Goal: Task Accomplishment & Management: Use online tool/utility

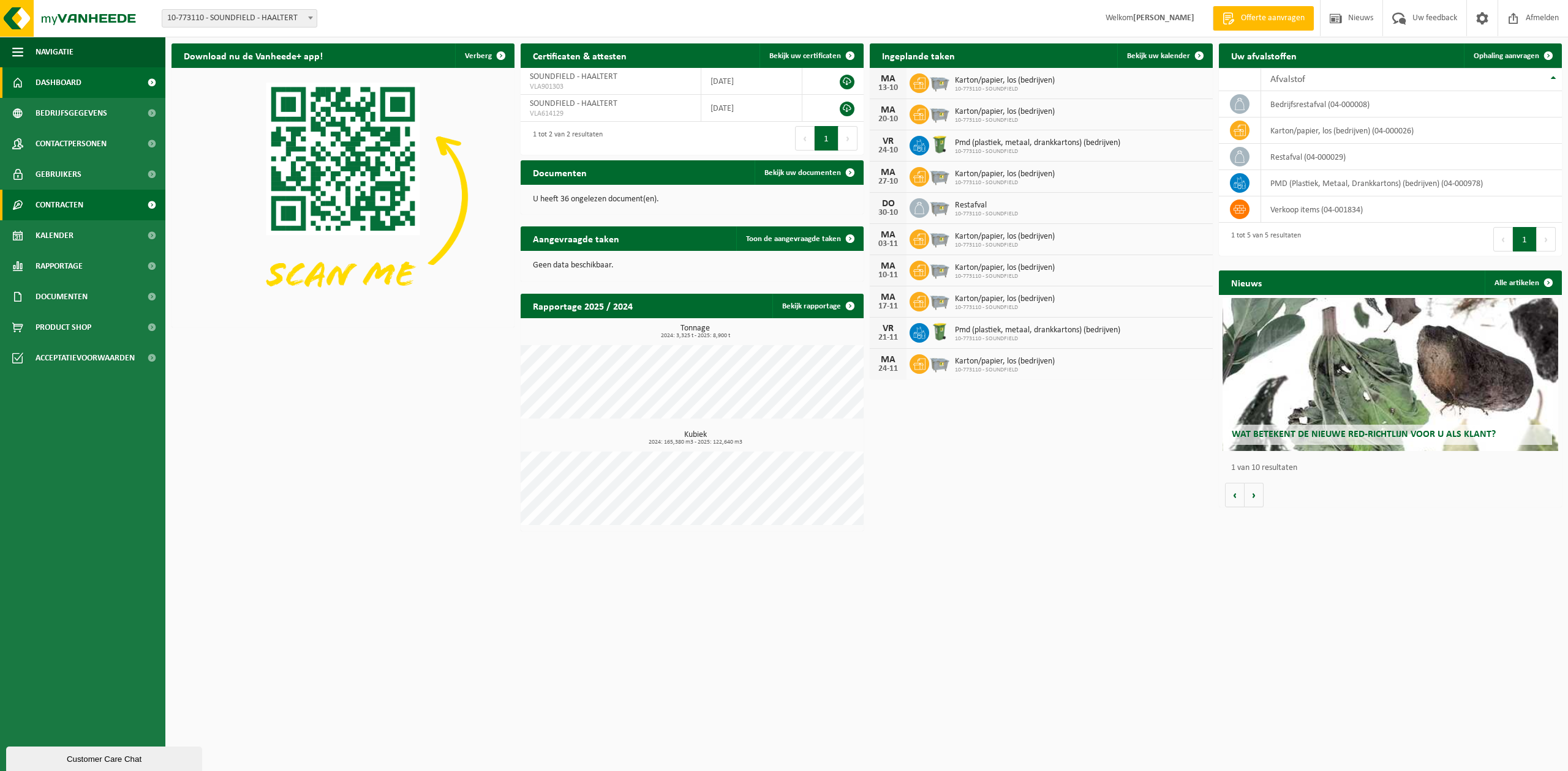
click at [55, 204] on span "Contracten" at bounding box center [60, 205] width 48 height 30
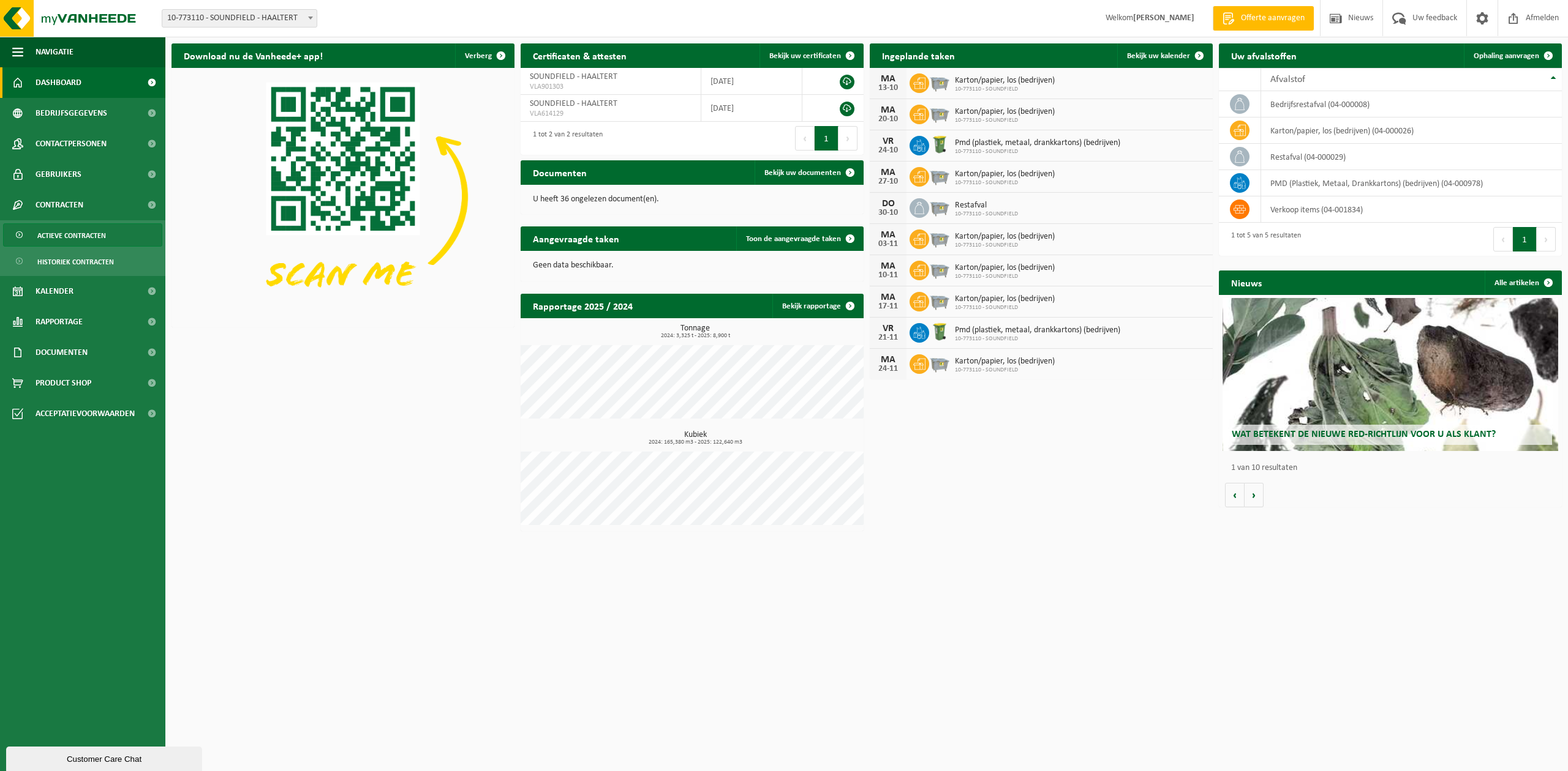
click at [67, 239] on span "Actieve contracten" at bounding box center [72, 236] width 69 height 23
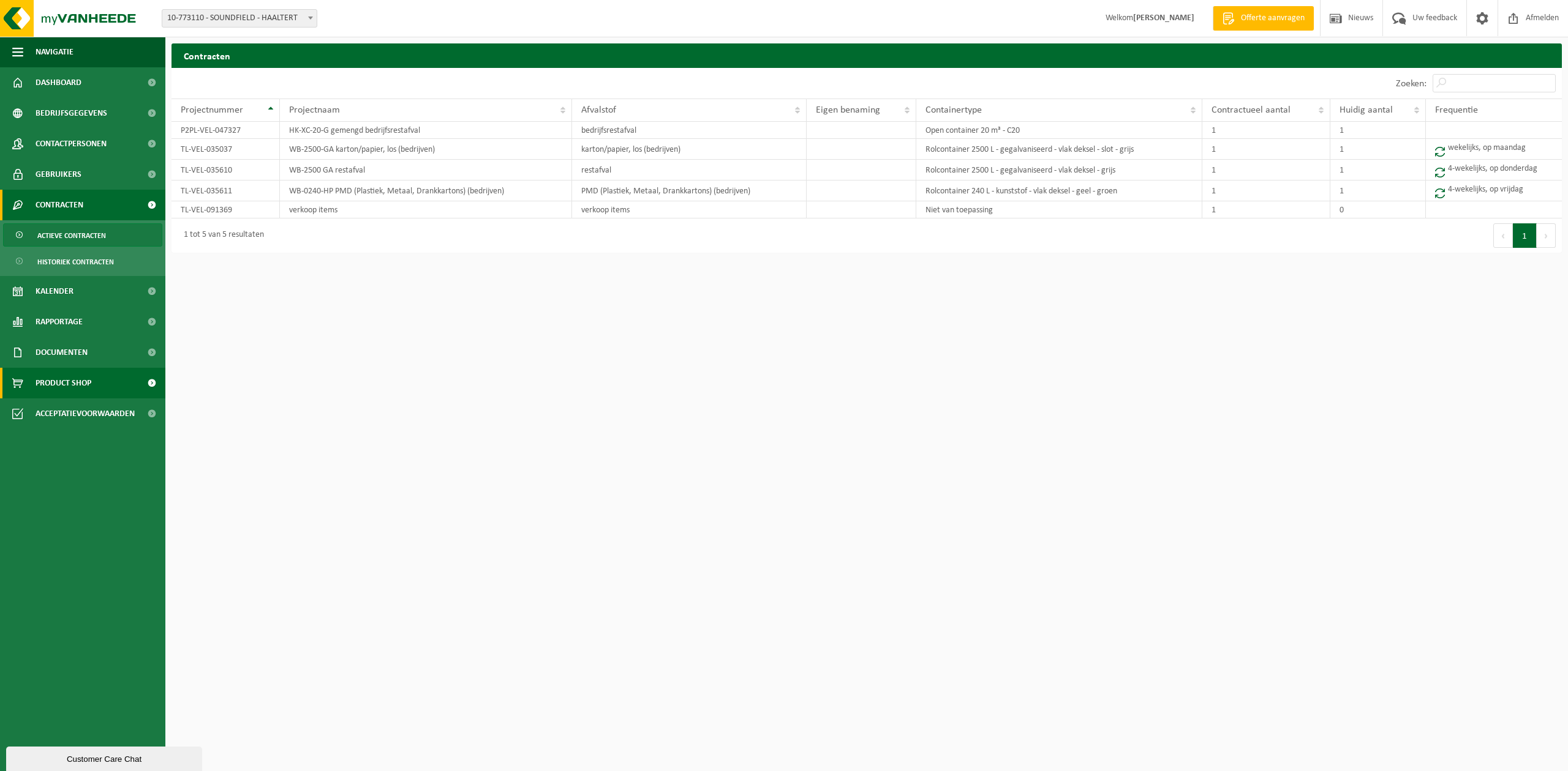
click at [91, 381] on span "Product Shop" at bounding box center [64, 383] width 56 height 30
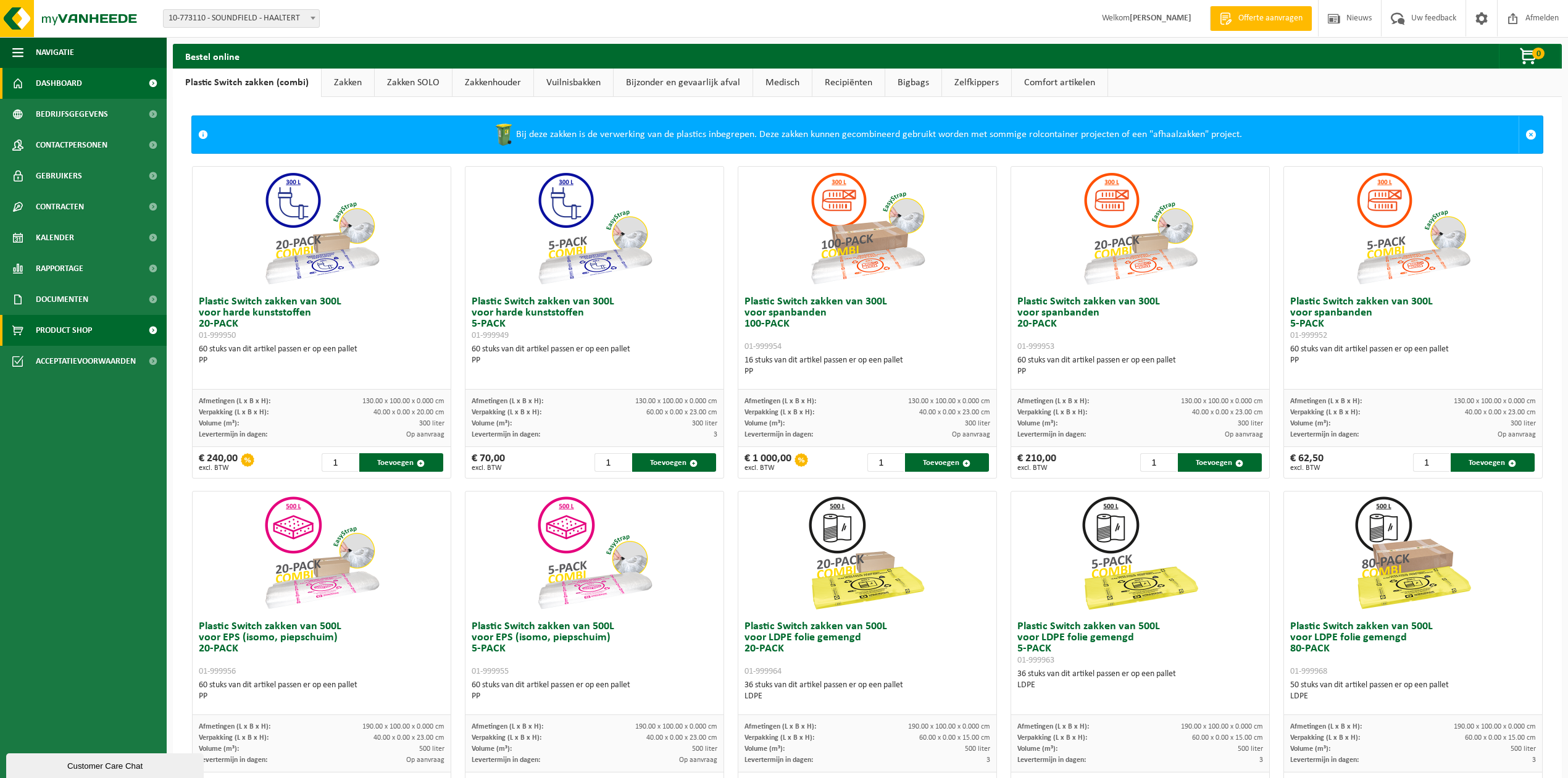
click at [84, 83] on link "Dashboard" at bounding box center [83, 83] width 167 height 31
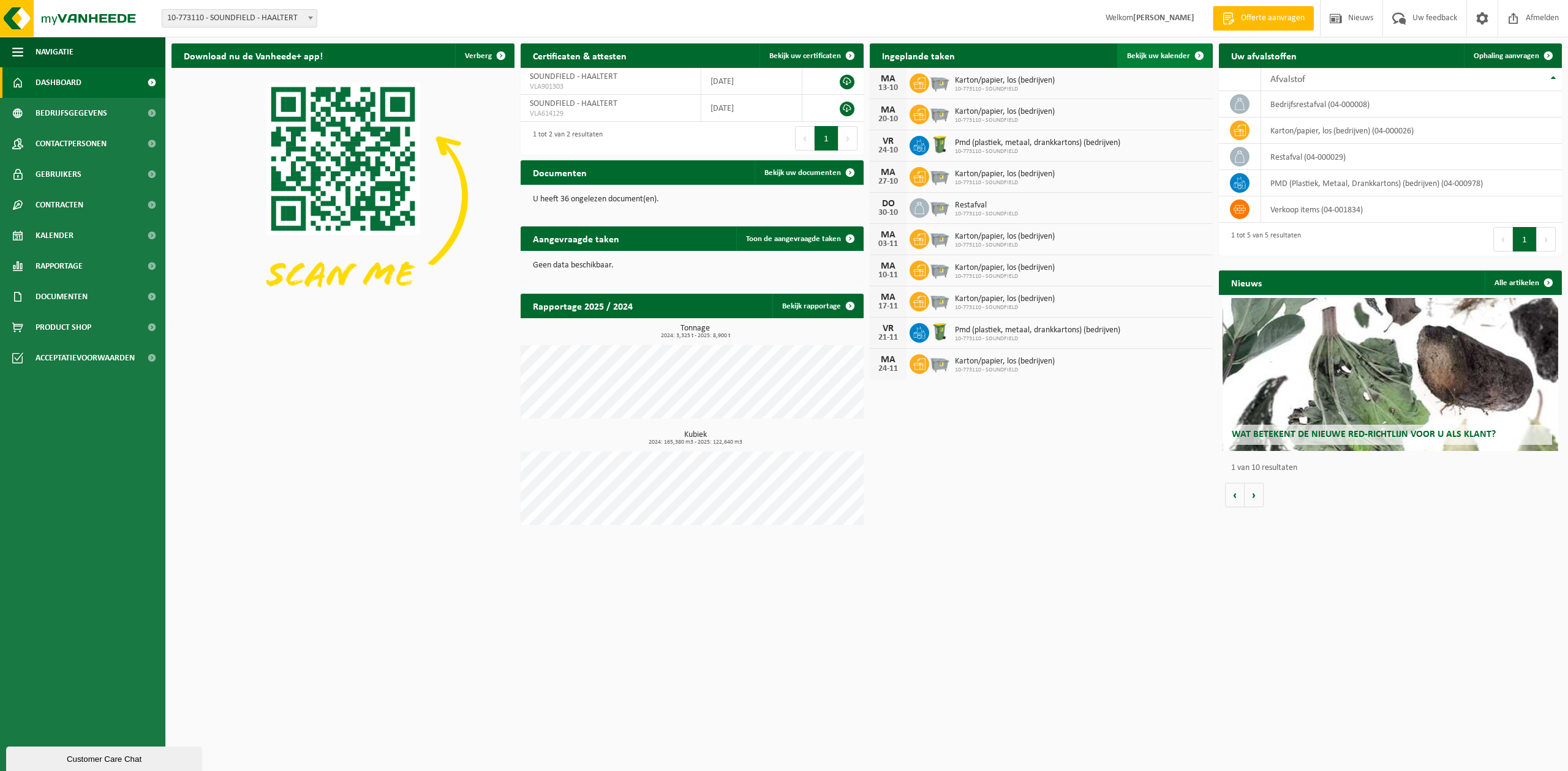
click at [1181, 53] on span "Bekijk uw kalender" at bounding box center [1158, 56] width 63 height 8
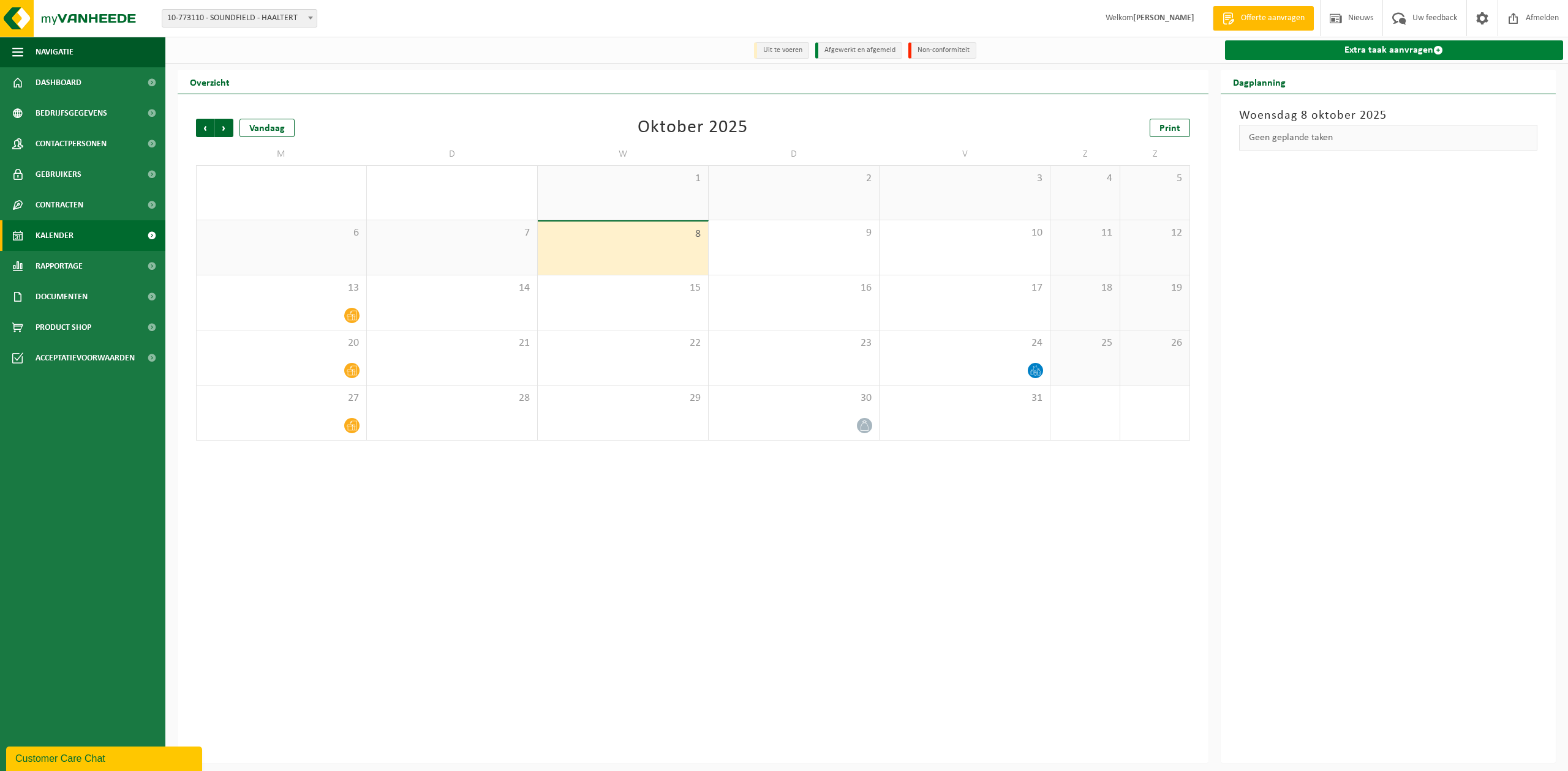
click at [1333, 53] on link "Extra taak aanvragen" at bounding box center [1394, 50] width 338 height 20
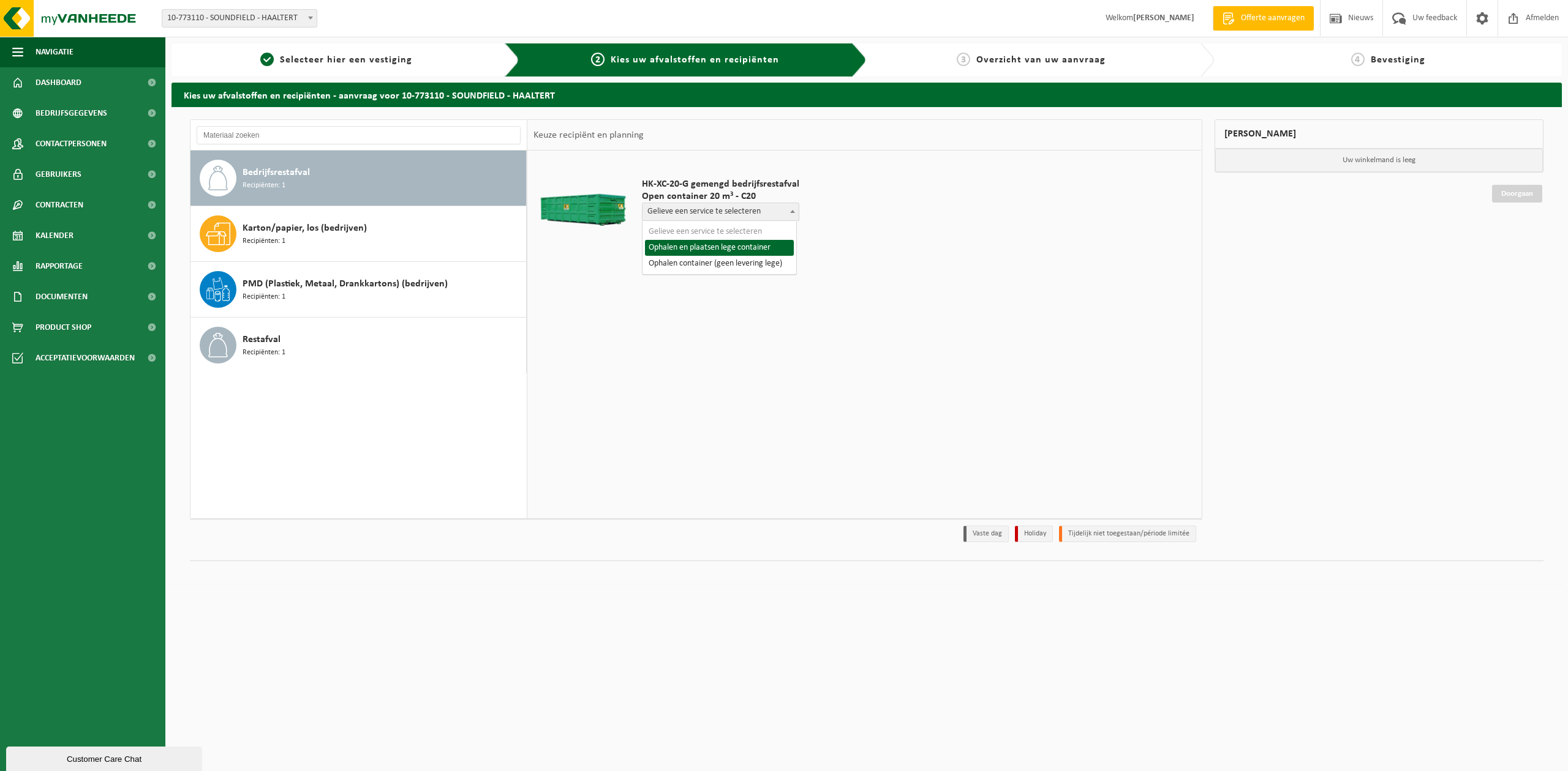
click at [710, 214] on span "Gelieve een service te selecteren" at bounding box center [720, 212] width 156 height 17
